Goal: Information Seeking & Learning: Learn about a topic

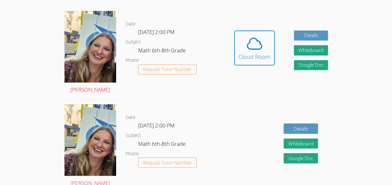
scroll to position [173, 0]
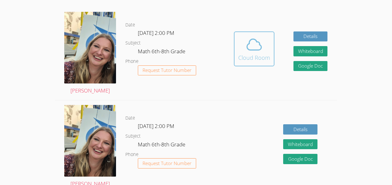
click at [250, 43] on icon at bounding box center [253, 44] width 17 height 17
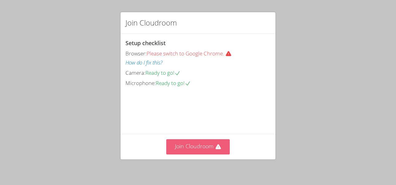
click at [193, 144] on button "Join Cloudroom" at bounding box center [198, 146] width 64 height 15
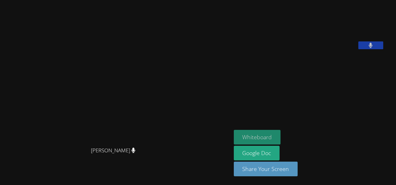
click at [256, 136] on button "Whiteboard" at bounding box center [257, 137] width 47 height 15
click at [256, 112] on aside "Naheva Saint-Louis Whiteboard Google Doc Share Your Screen" at bounding box center [309, 92] width 156 height 185
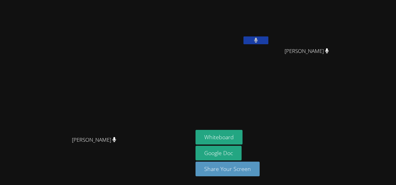
click at [264, 25] on video at bounding box center [233, 23] width 74 height 42
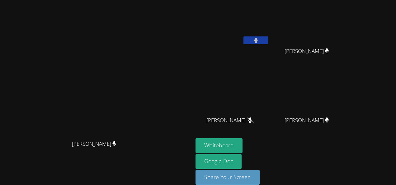
click at [267, 8] on video at bounding box center [233, 23] width 74 height 42
click at [328, 109] on div "Naheva Saint-[PERSON_NAME] [PERSON_NAME] [PERSON_NAME] Edje [PERSON_NAME] Edje …" at bounding box center [271, 70] width 151 height 136
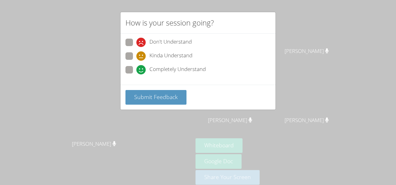
click at [131, 64] on div "Don't Understand Kinda Understand Completely Understand" at bounding box center [198, 58] width 145 height 39
click at [136, 74] on span at bounding box center [136, 74] width 0 height 0
click at [136, 68] on input "Completely Understand" at bounding box center [138, 68] width 5 height 5
radio input "true"
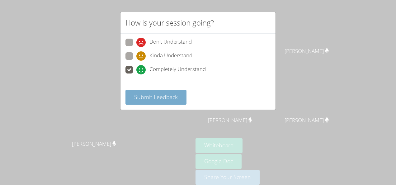
click at [149, 100] on span "Submit Feedback" at bounding box center [156, 96] width 44 height 7
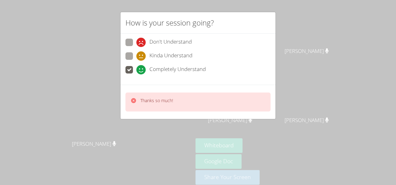
click at [191, 100] on div "Thanks so much!" at bounding box center [198, 102] width 145 height 19
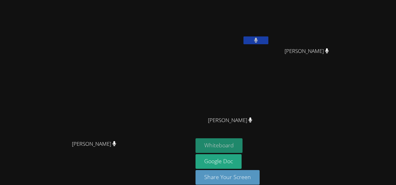
click at [243, 142] on button "Whiteboard" at bounding box center [219, 145] width 47 height 15
